Goal: Transaction & Acquisition: Purchase product/service

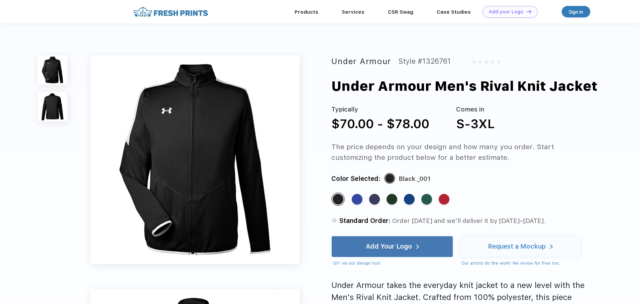
click at [65, 104] on img at bounding box center [52, 106] width 29 height 29
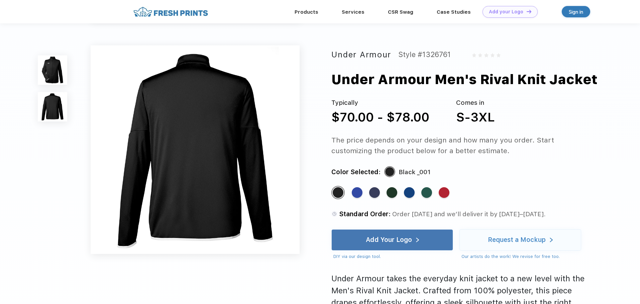
click at [48, 75] on img at bounding box center [52, 69] width 29 height 29
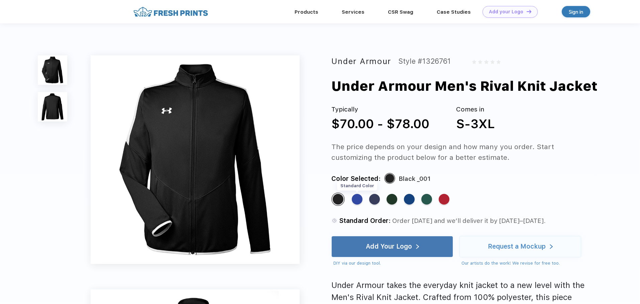
click at [353, 200] on div "Standard Color" at bounding box center [357, 199] width 11 height 11
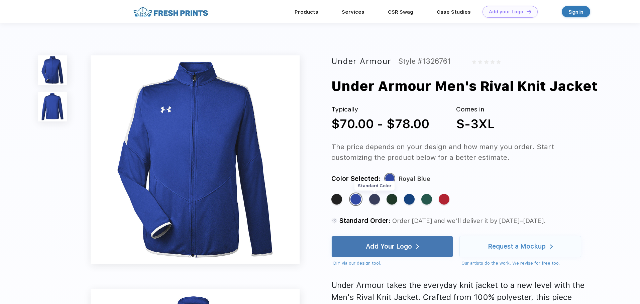
click at [373, 198] on div "Standard Color" at bounding box center [374, 199] width 11 height 11
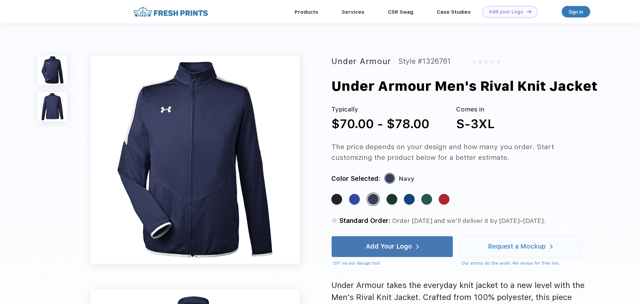
click at [385, 197] on div "Standard Color Standard Color Standard Color Standard Color Standard Color Stan…" at bounding box center [455, 203] width 248 height 20
click at [391, 197] on div "Standard Color" at bounding box center [391, 199] width 11 height 11
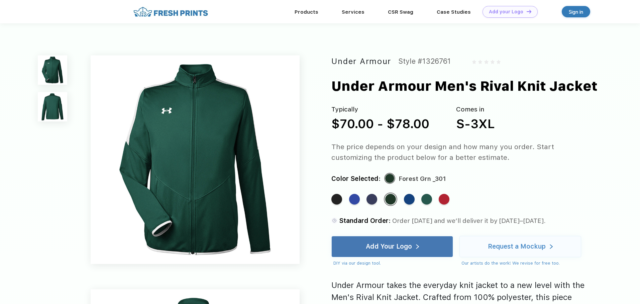
click at [399, 198] on div "Standard Color Standard Color Standard Color Standard Color Standard Color Stan…" at bounding box center [455, 203] width 248 height 20
click at [404, 199] on div "Standard Color Standard Color Standard Color Standard Color Standard Color Stan…" at bounding box center [455, 203] width 248 height 20
click at [411, 199] on div "Standard Color" at bounding box center [409, 199] width 11 height 11
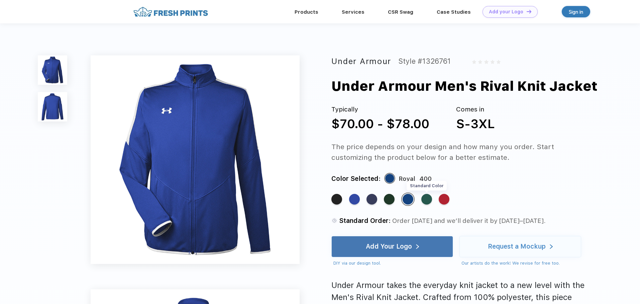
click at [430, 200] on div "Standard Color" at bounding box center [426, 199] width 11 height 11
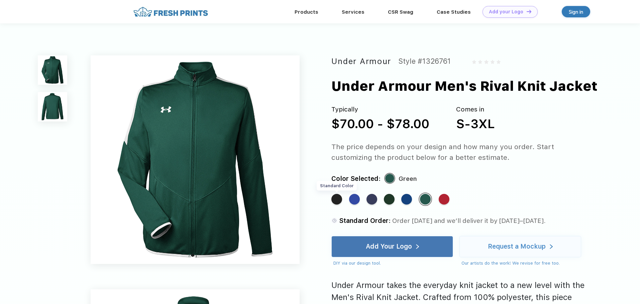
click at [340, 203] on div "Standard Color" at bounding box center [336, 199] width 11 height 11
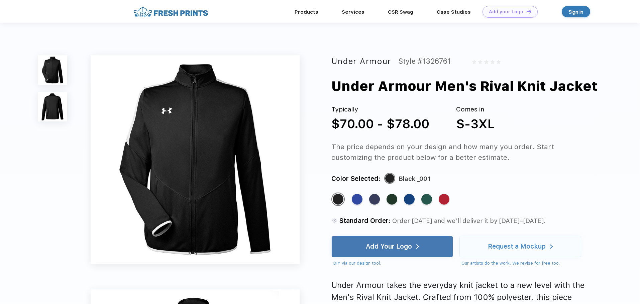
click at [62, 107] on img at bounding box center [52, 106] width 29 height 29
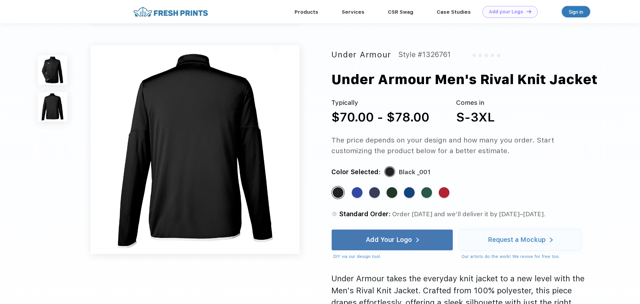
click at [59, 66] on img at bounding box center [52, 69] width 29 height 29
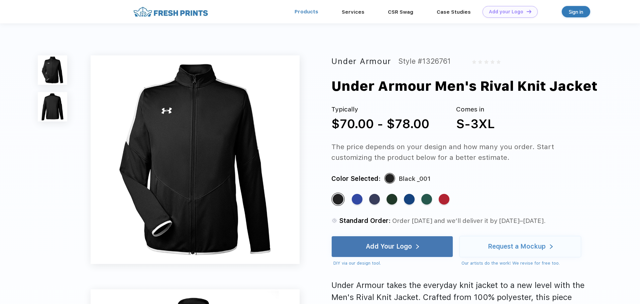
click at [301, 15] on link "Products" at bounding box center [306, 12] width 24 height 6
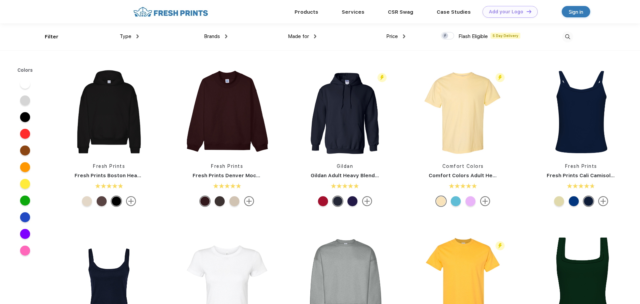
click at [131, 36] on span "Type" at bounding box center [126, 36] width 12 height 6
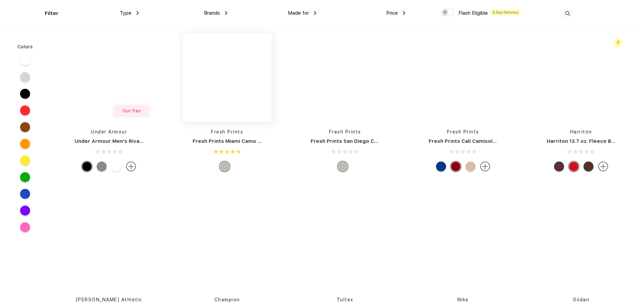
scroll to position [10118, 0]
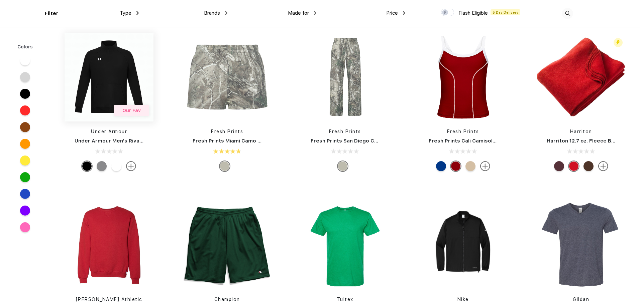
click at [124, 77] on img at bounding box center [109, 77] width 89 height 89
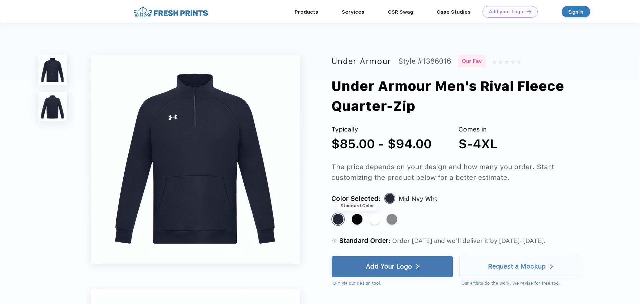
click at [358, 219] on div "Standard Color" at bounding box center [357, 219] width 11 height 11
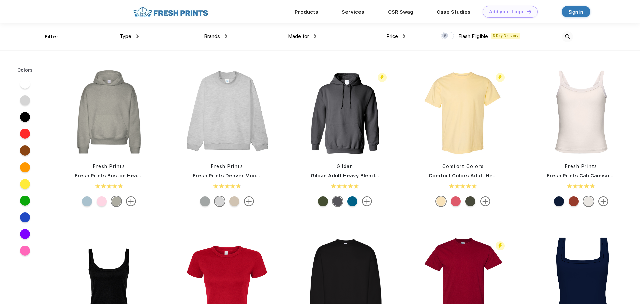
click at [569, 35] on img at bounding box center [567, 36] width 11 height 11
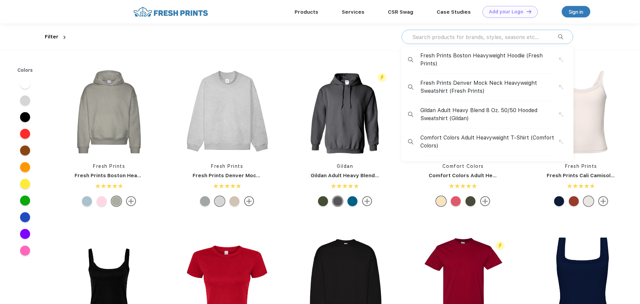
click at [451, 36] on input "text" at bounding box center [484, 36] width 146 height 7
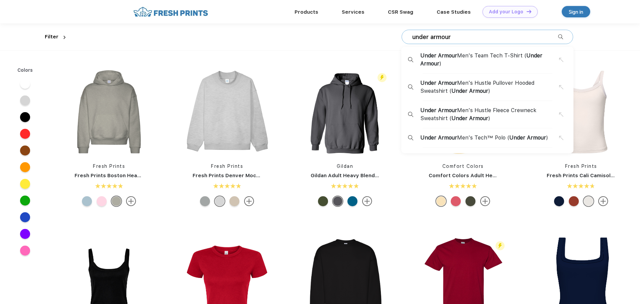
type input "under armour"
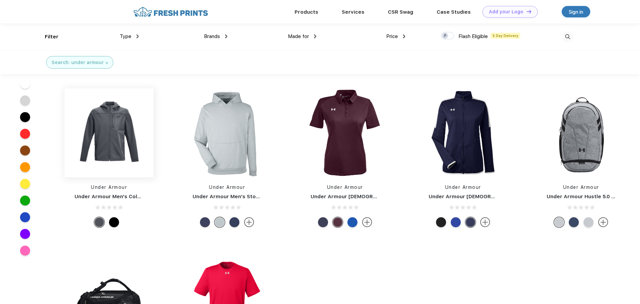
scroll to position [568, 0]
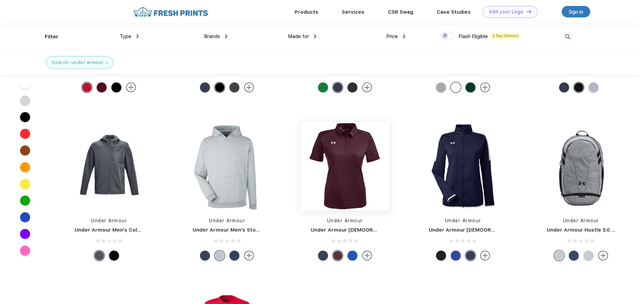
click at [335, 174] on img at bounding box center [344, 166] width 89 height 89
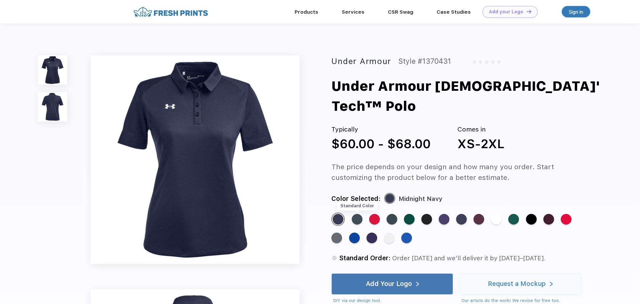
click at [357, 214] on div "Standard Color" at bounding box center [357, 219] width 11 height 11
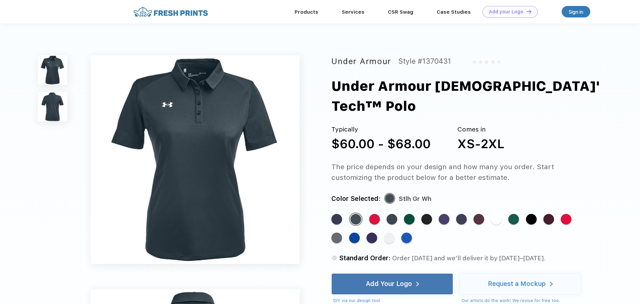
click at [398, 213] on div "Standard Color Standard Color Standard Color Standard Color Standard Color Stan…" at bounding box center [455, 231] width 248 height 37
click at [392, 214] on div "Standard Color" at bounding box center [391, 219] width 11 height 11
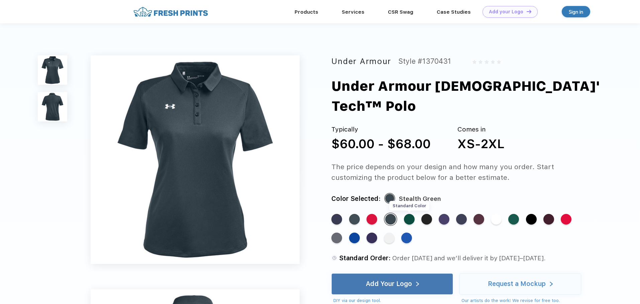
click at [410, 214] on div "Standard Color" at bounding box center [409, 219] width 11 height 11
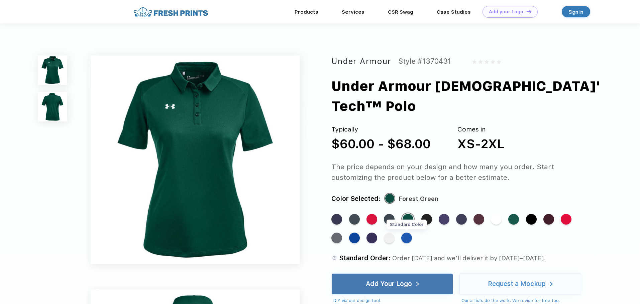
click at [405, 233] on div "Standard Color" at bounding box center [406, 238] width 11 height 11
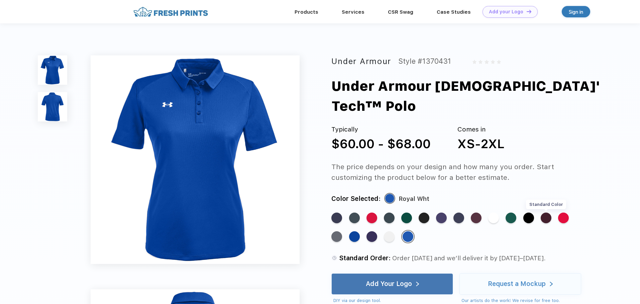
click at [548, 213] on div "Standard Color" at bounding box center [545, 218] width 11 height 11
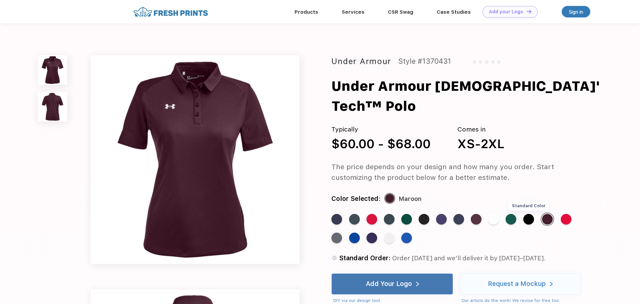
click at [533, 214] on div "Standard Color" at bounding box center [528, 219] width 11 height 11
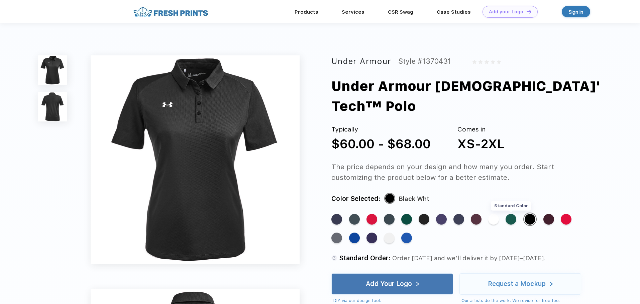
click at [512, 214] on div "Standard Color" at bounding box center [510, 219] width 11 height 11
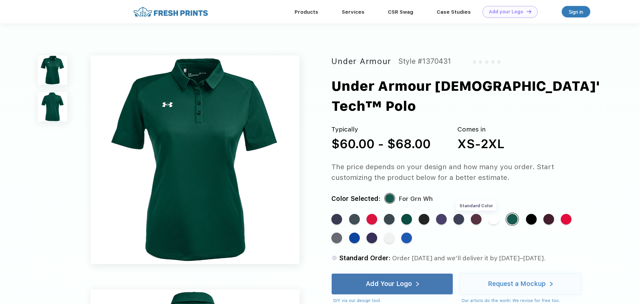
click at [480, 214] on div "Standard Color" at bounding box center [476, 219] width 11 height 11
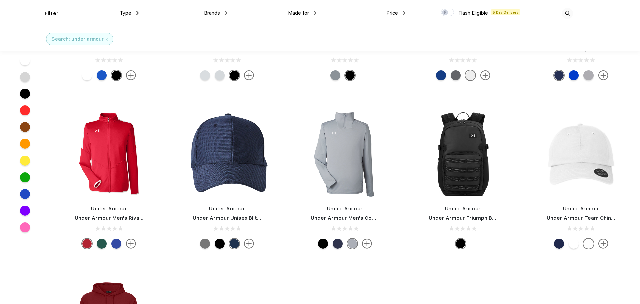
scroll to position [268, 0]
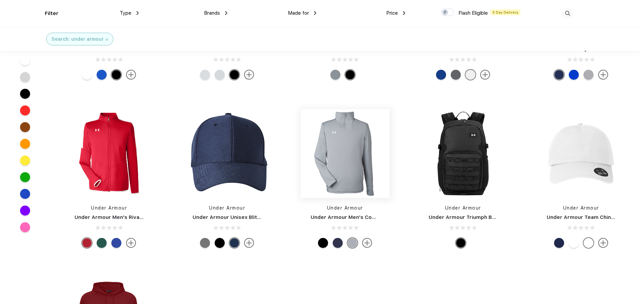
click at [355, 158] on img at bounding box center [344, 153] width 89 height 89
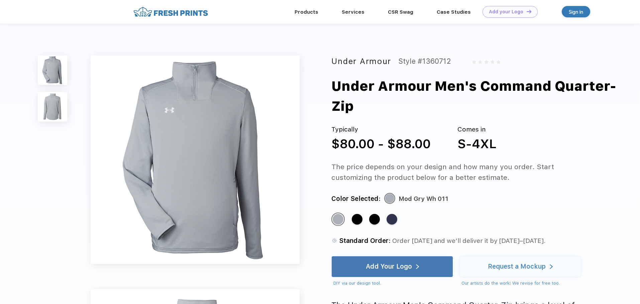
click at [46, 115] on img at bounding box center [52, 106] width 29 height 29
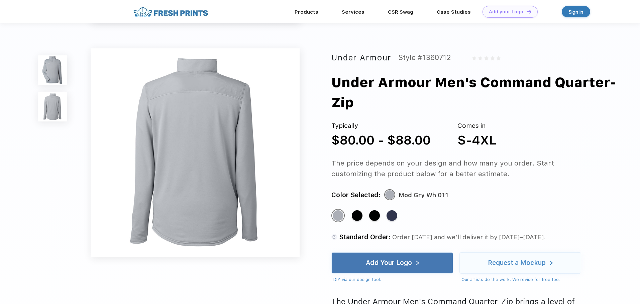
scroll to position [221, 0]
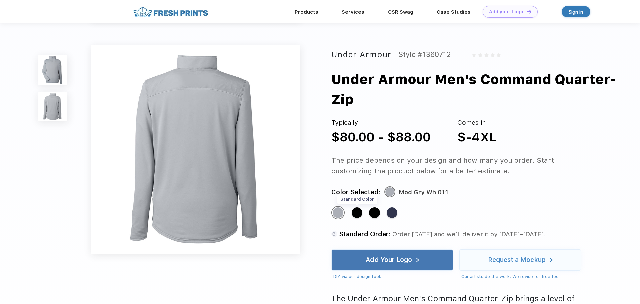
click at [356, 214] on div "Standard Color" at bounding box center [357, 213] width 11 height 11
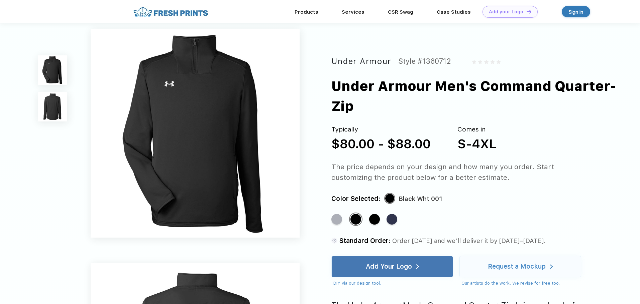
scroll to position [0, 0]
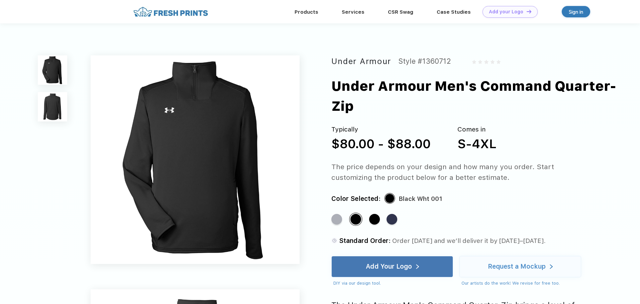
click at [58, 120] on img at bounding box center [52, 106] width 29 height 29
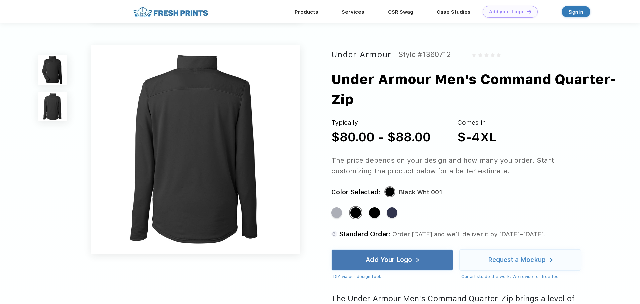
click at [59, 77] on img at bounding box center [52, 69] width 29 height 29
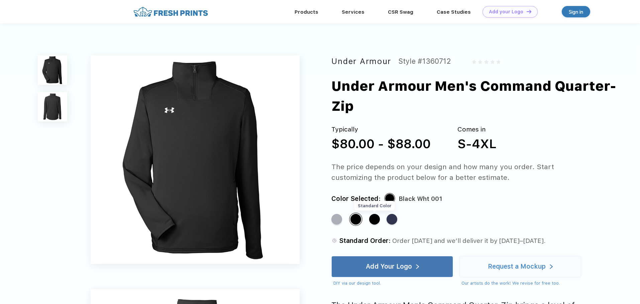
click at [375, 216] on div "Standard Color" at bounding box center [374, 219] width 11 height 11
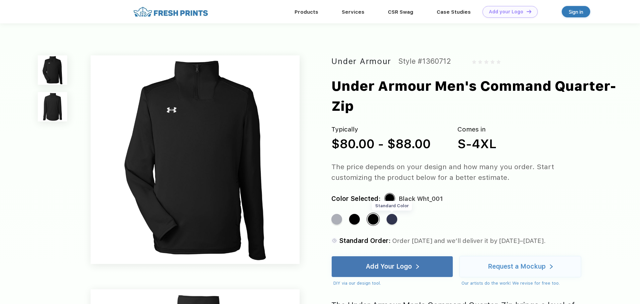
click at [392, 219] on div "Standard Color" at bounding box center [391, 219] width 11 height 11
